Goal: Transaction & Acquisition: Purchase product/service

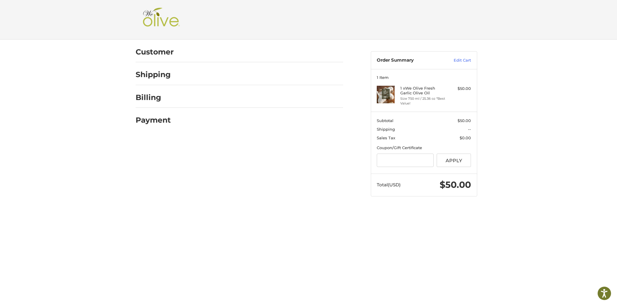
scroll to position [15, 0]
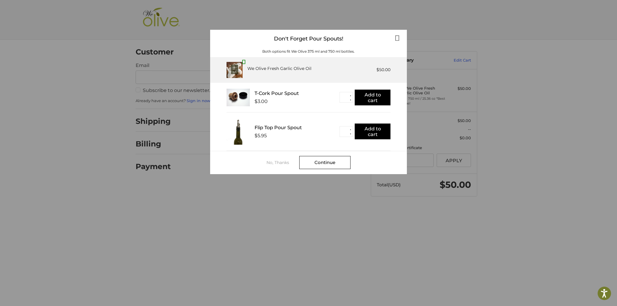
click at [332, 158] on div "Continue" at bounding box center [324, 162] width 51 height 13
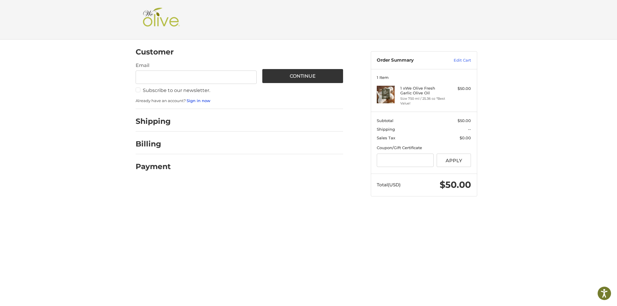
click at [194, 101] on link "Sign in now" at bounding box center [199, 100] width 24 height 5
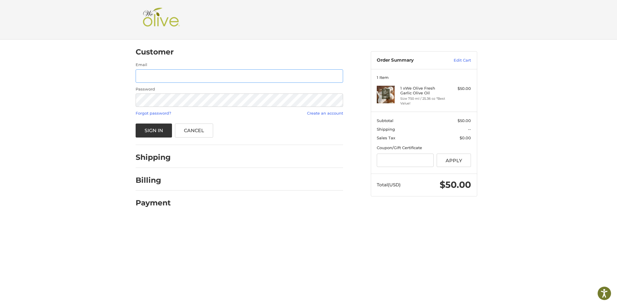
type input "**********"
click at [151, 133] on button "Sign In" at bounding box center [154, 131] width 37 height 14
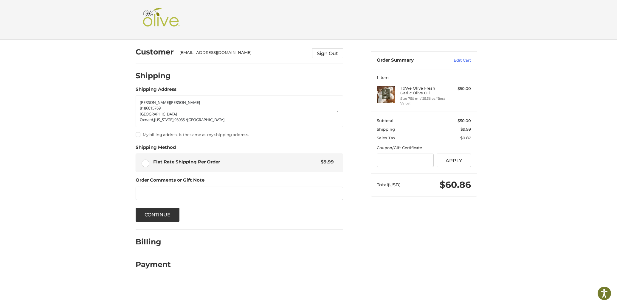
click at [138, 133] on label "My billing address is the same as my shipping address." at bounding box center [239, 134] width 207 height 5
click at [160, 213] on button "Continue" at bounding box center [158, 215] width 44 height 14
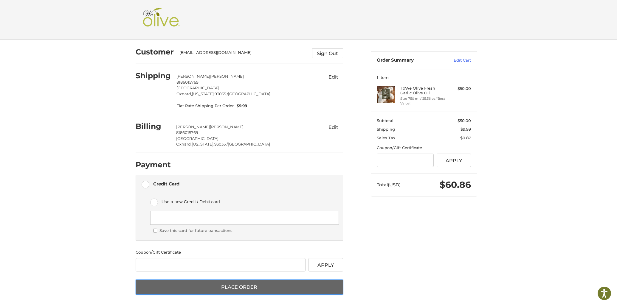
click at [221, 288] on button "Place Order" at bounding box center [239, 288] width 207 height 16
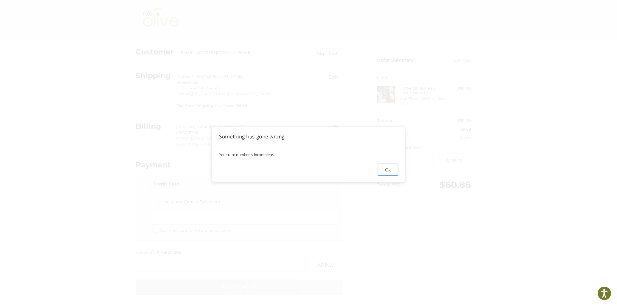
click at [385, 171] on button "Ok" at bounding box center [388, 170] width 20 height 12
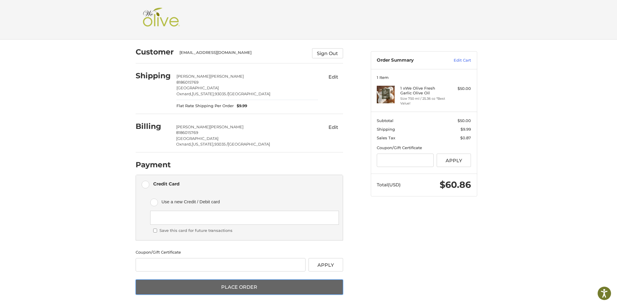
click at [251, 290] on button "Place Order" at bounding box center [239, 288] width 207 height 16
